Goal: Transaction & Acquisition: Book appointment/travel/reservation

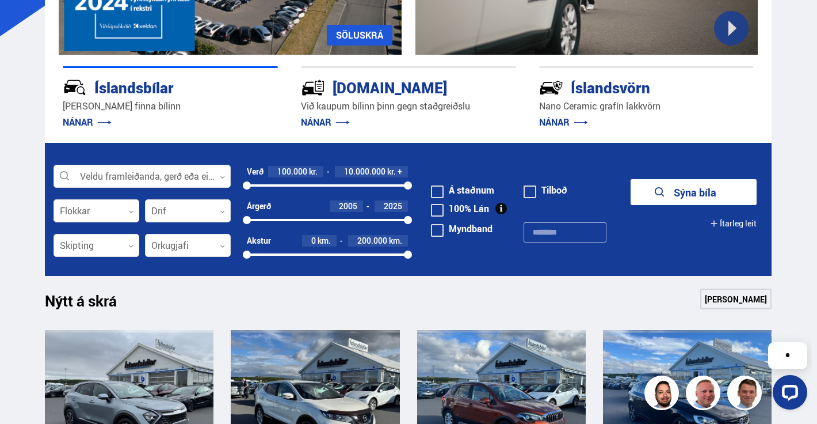
scroll to position [192, 0]
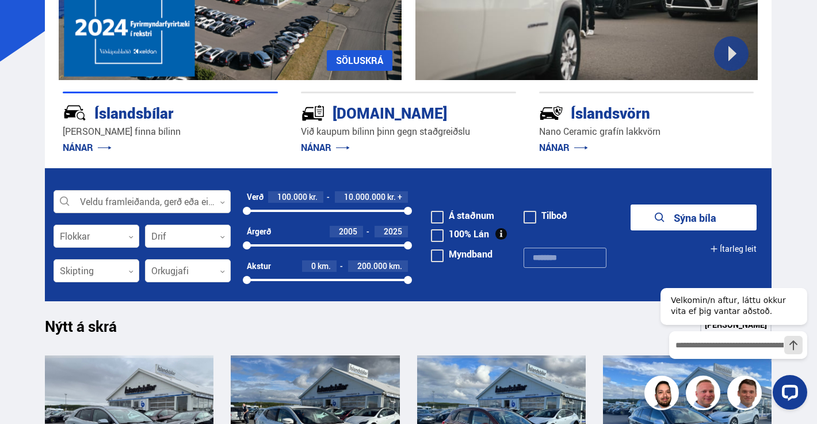
click at [120, 209] on div at bounding box center [142, 202] width 177 height 23
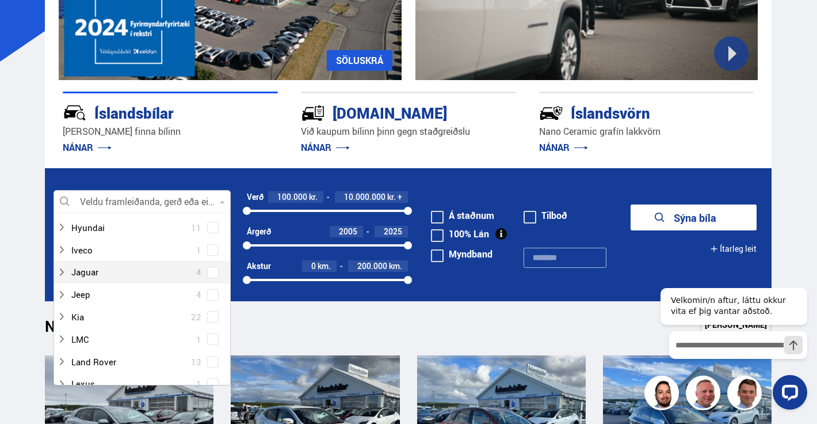
scroll to position [295, 0]
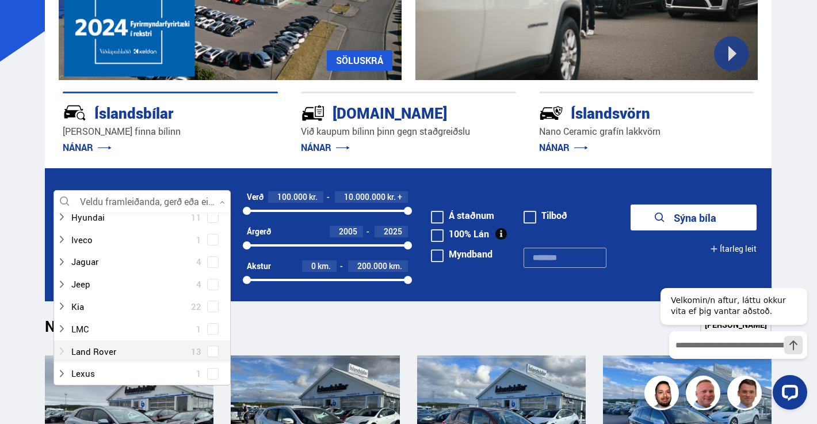
click at [60, 352] on icon at bounding box center [61, 351] width 9 height 9
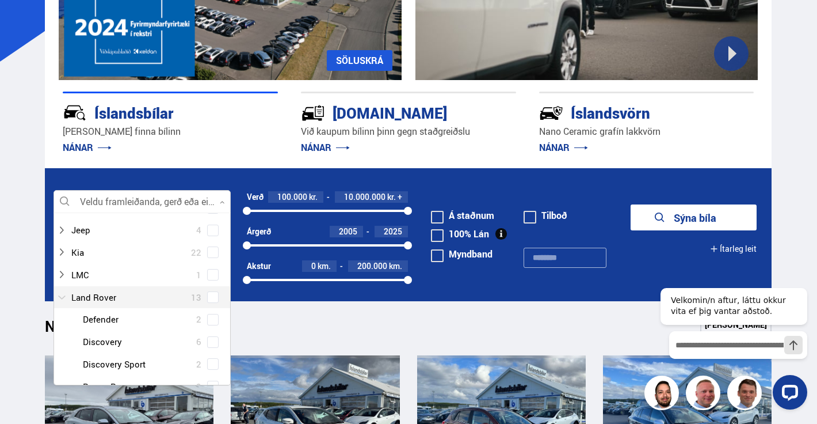
scroll to position [353, 0]
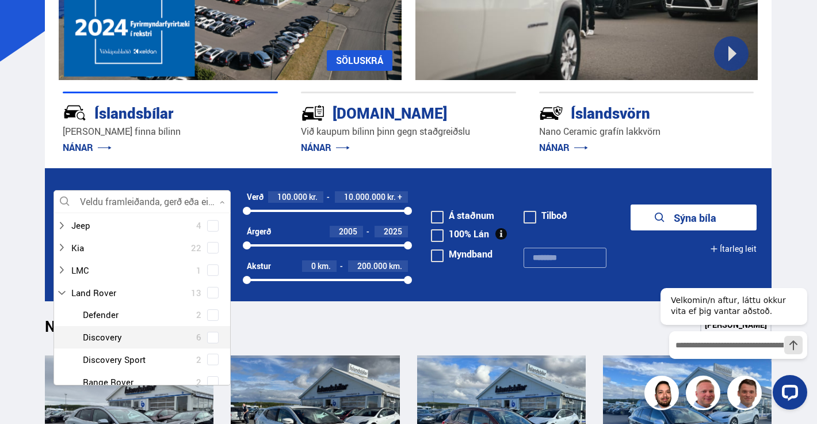
click at [211, 336] on span at bounding box center [213, 337] width 5 height 5
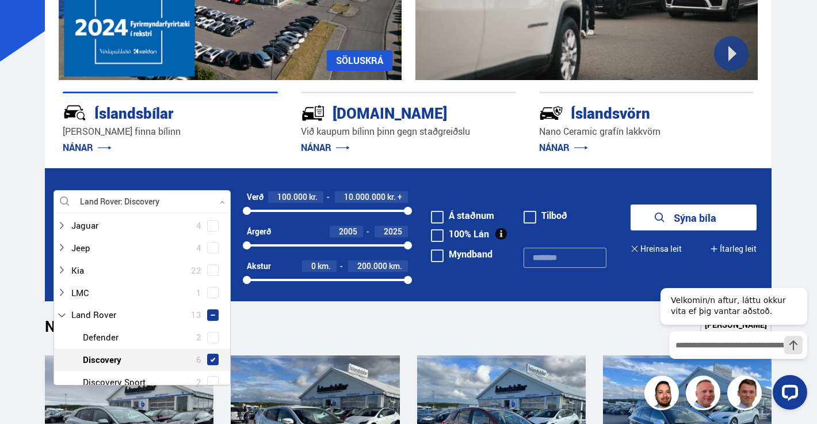
scroll to position [375, 0]
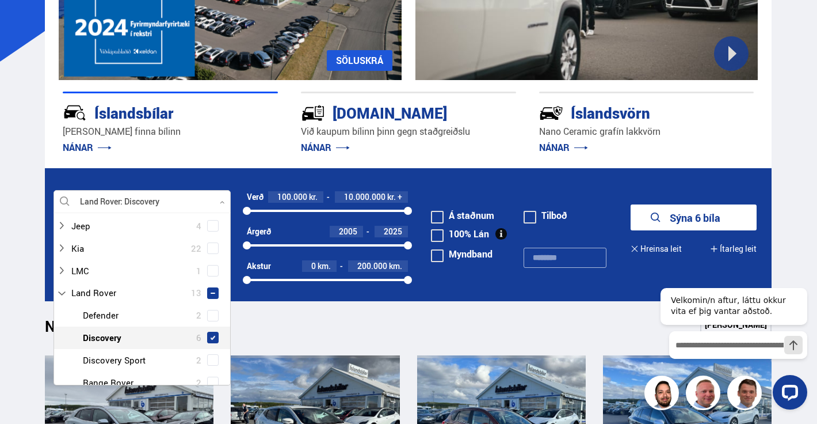
click at [670, 218] on button "Sýna 6 bíla" at bounding box center [694, 217] width 127 height 26
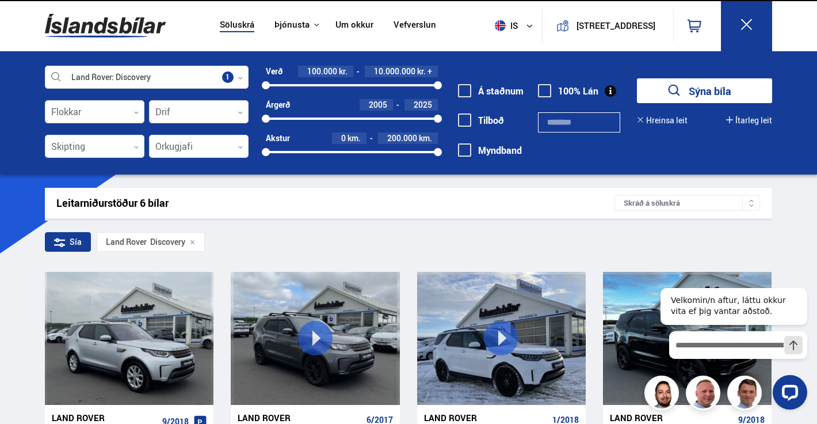
click at [670, 218] on div "Leitarniðurstöður 6 bílar Skráð á [GEOGRAPHIC_DATA]" at bounding box center [408, 203] width 727 height 31
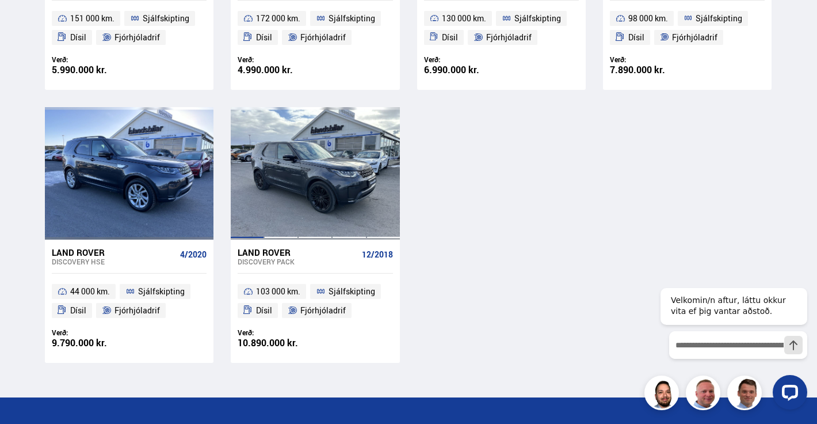
scroll to position [439, 0]
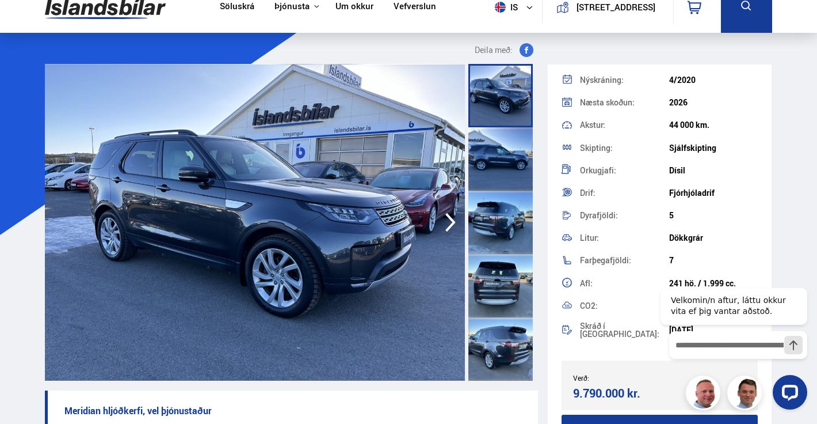
scroll to position [20, 0]
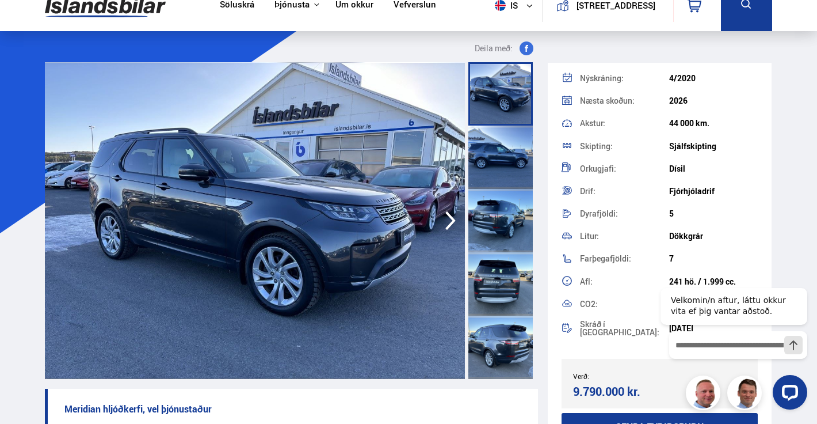
click at [452, 211] on icon "button" at bounding box center [450, 221] width 23 height 28
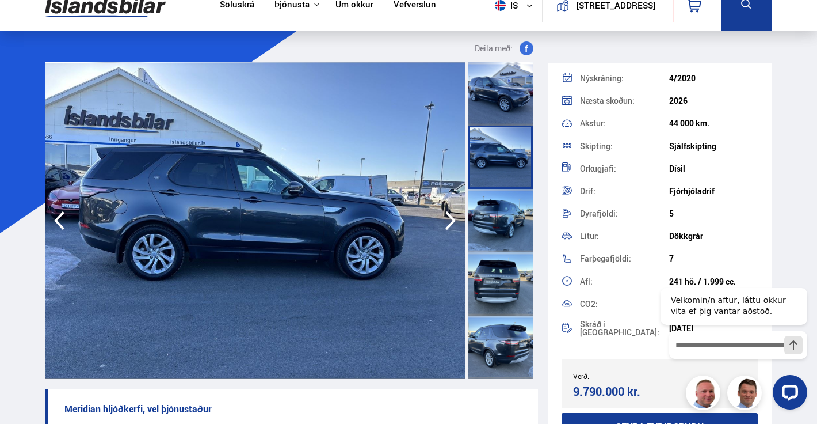
click at [452, 211] on icon "button" at bounding box center [450, 221] width 23 height 28
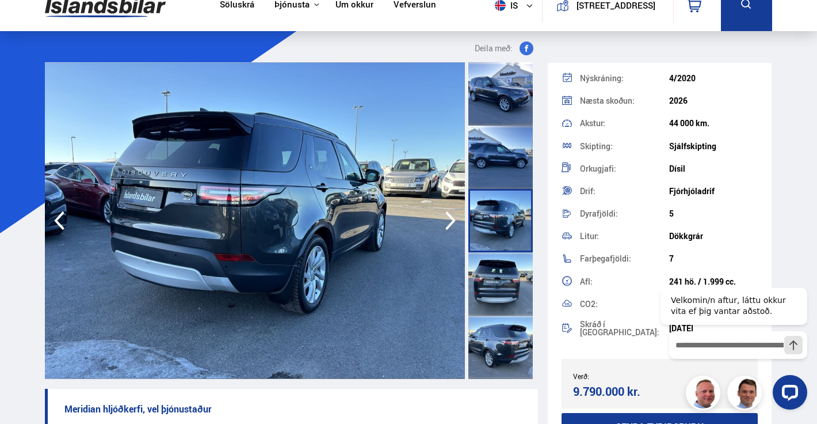
click at [452, 213] on icon "button" at bounding box center [450, 221] width 23 height 28
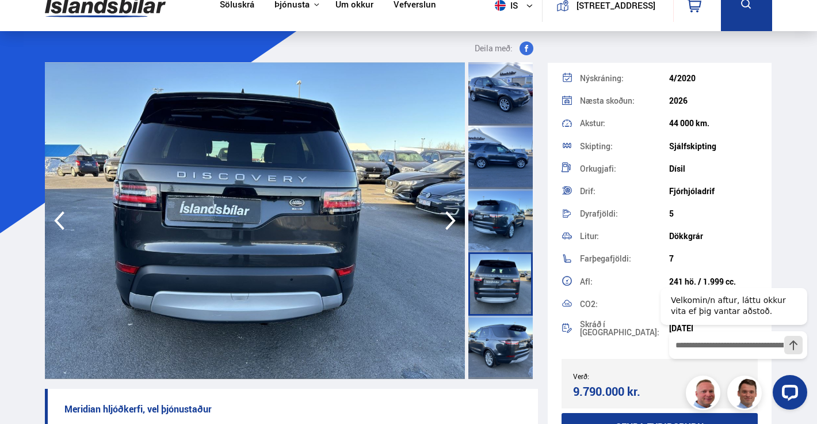
click at [452, 213] on icon "button" at bounding box center [450, 221] width 23 height 28
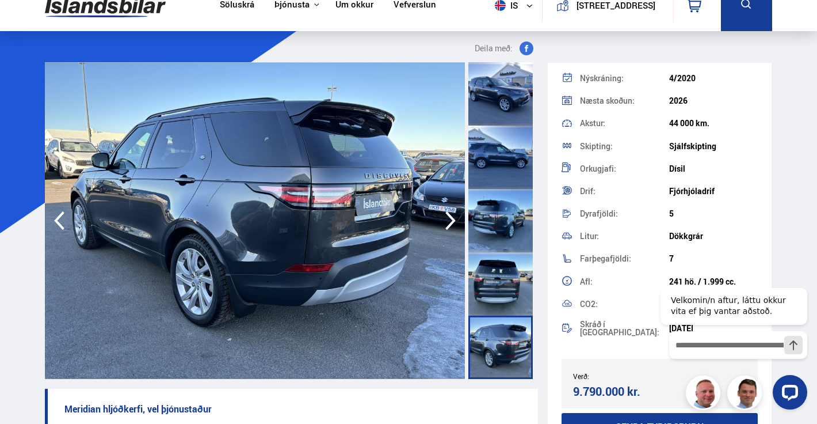
click at [452, 213] on icon "button" at bounding box center [450, 221] width 23 height 28
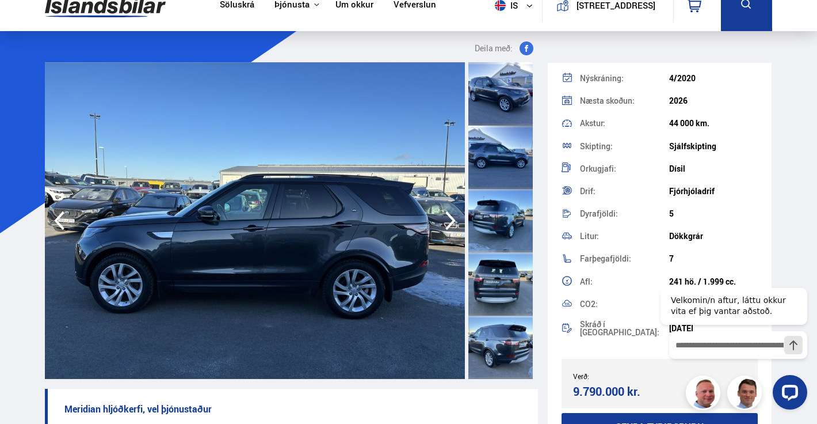
click at [452, 214] on icon "button" at bounding box center [450, 221] width 23 height 28
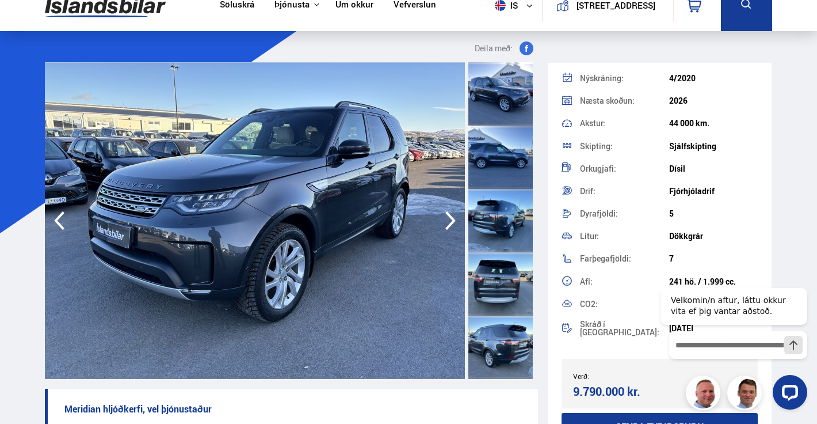
click at [452, 213] on icon "button" at bounding box center [450, 221] width 23 height 28
